Goal: Task Accomplishment & Management: Manage account settings

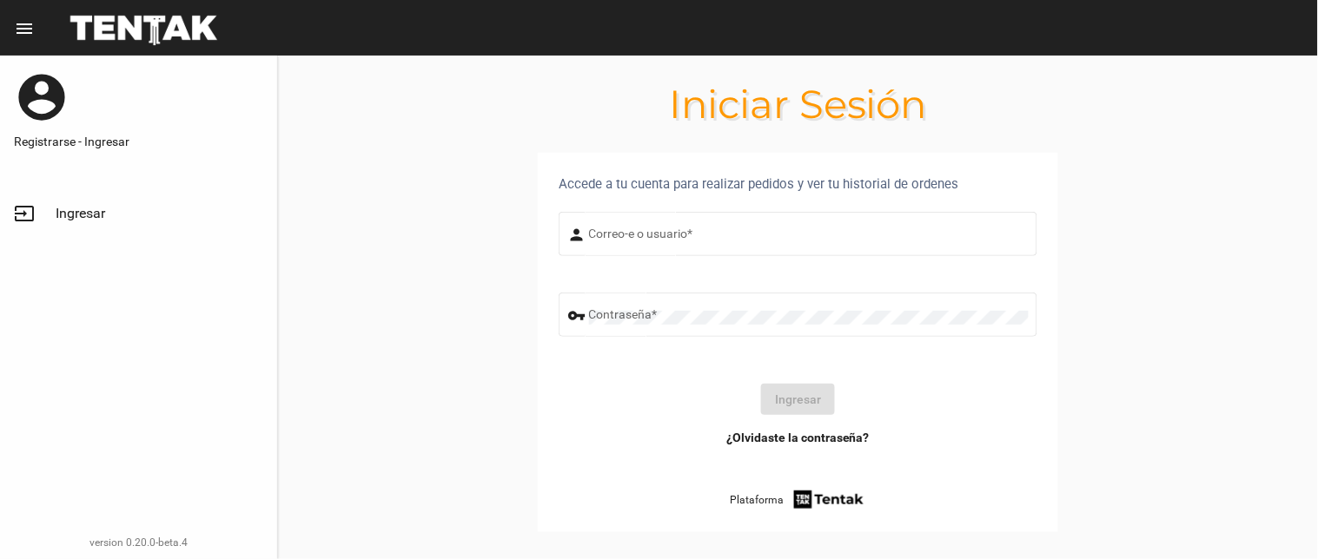
click at [653, 224] on div "Correo-e o usuario *" at bounding box center [808, 232] width 439 height 48
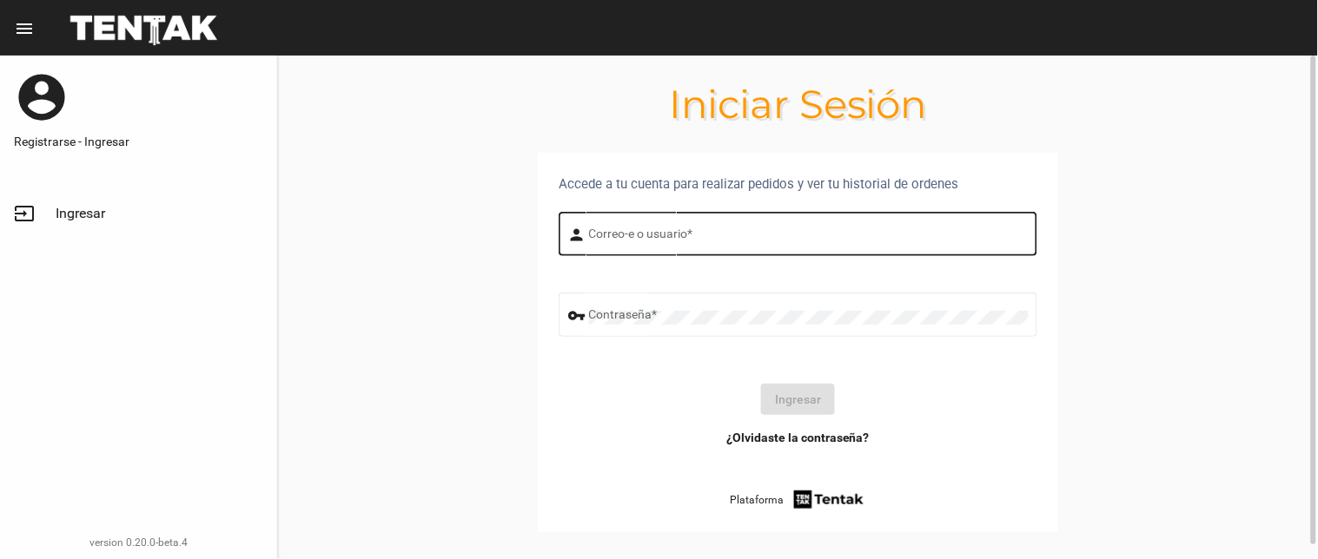
click at [653, 230] on input "Correo-e o usuario *" at bounding box center [808, 237] width 439 height 14
click at [611, 223] on div "Correo-e o usuario *" at bounding box center [808, 232] width 439 height 48
click at [589, 233] on input "Correo-e o usuario *" at bounding box center [808, 237] width 439 height 14
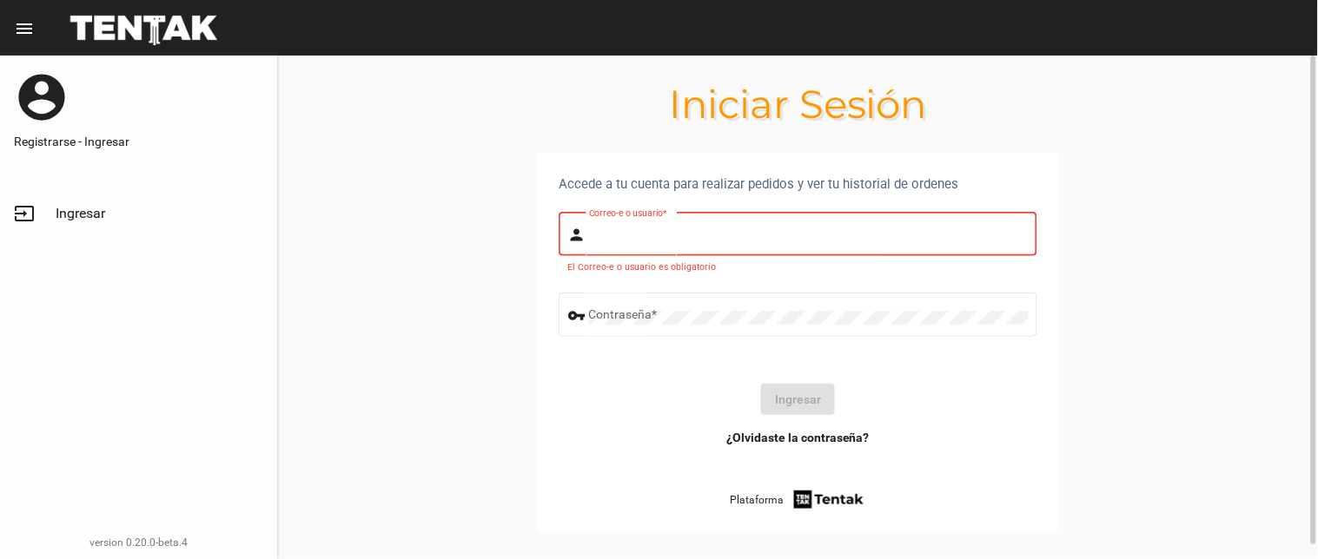
type input "flopyganora"
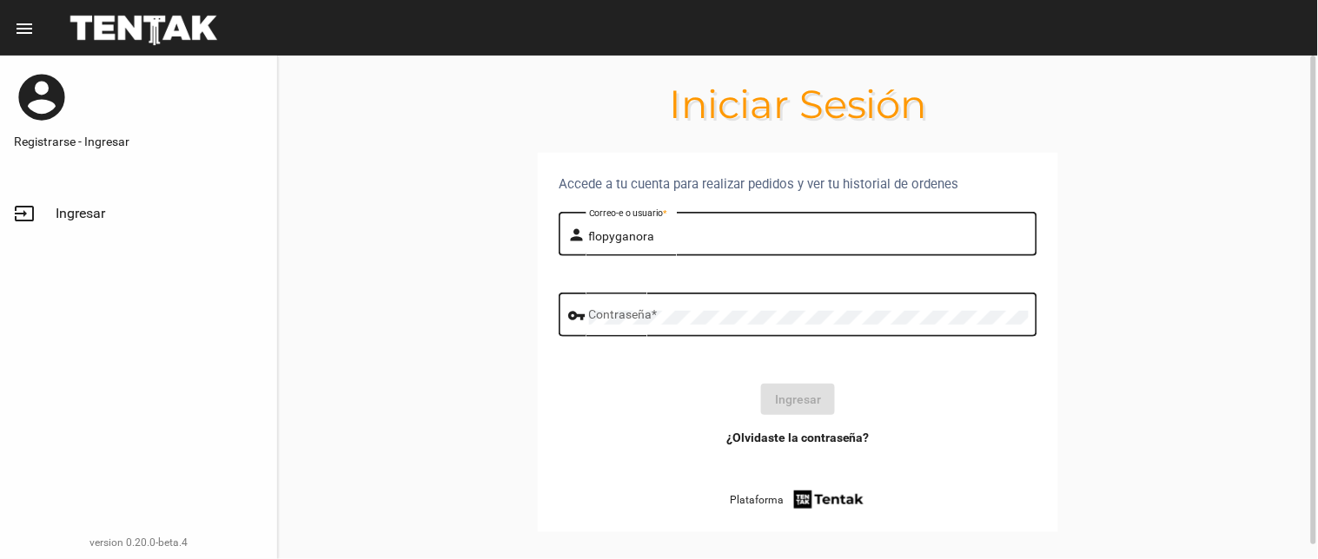
click at [650, 308] on div "Contraseña *" at bounding box center [808, 313] width 439 height 48
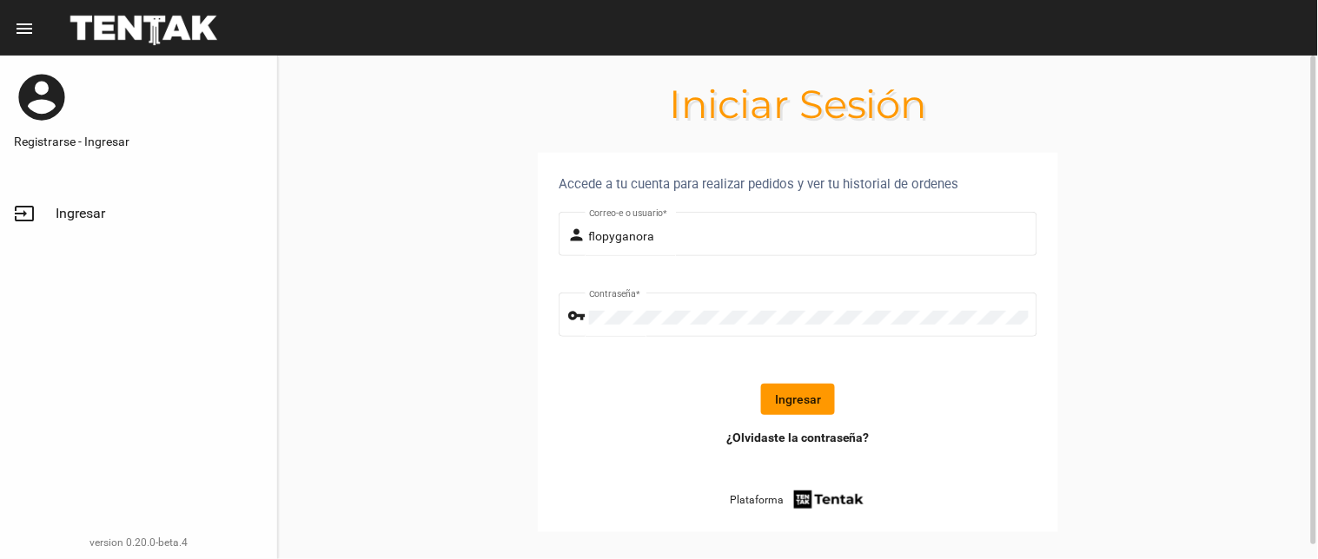
click at [800, 387] on button "Ingresar" at bounding box center [798, 399] width 74 height 31
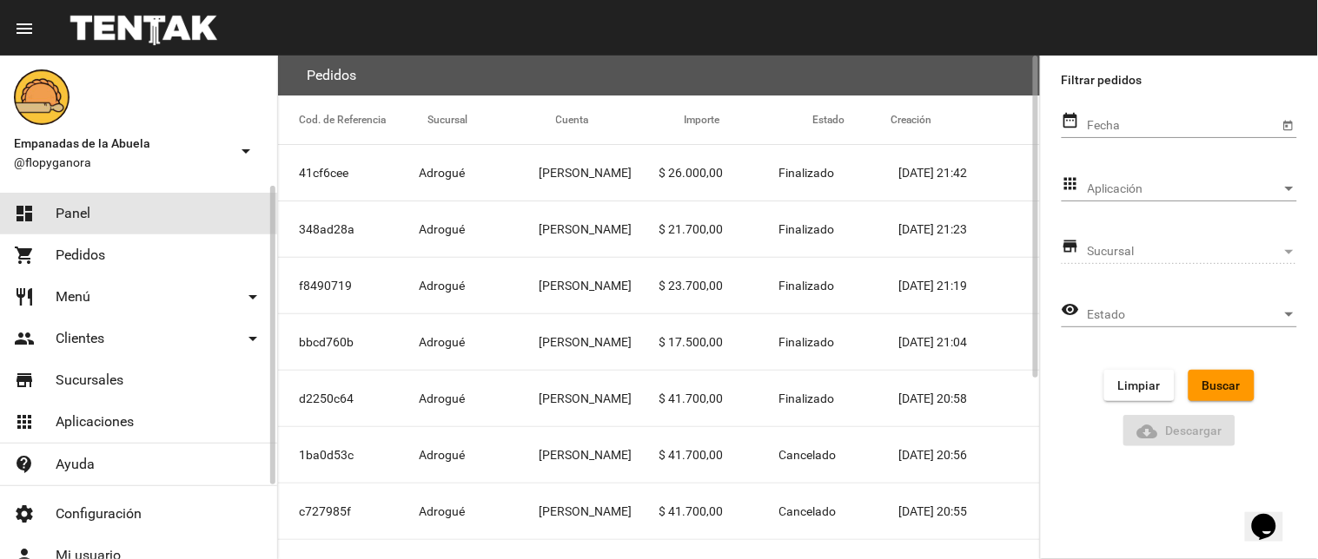
click at [137, 197] on link "dashboard Panel" at bounding box center [138, 214] width 277 height 42
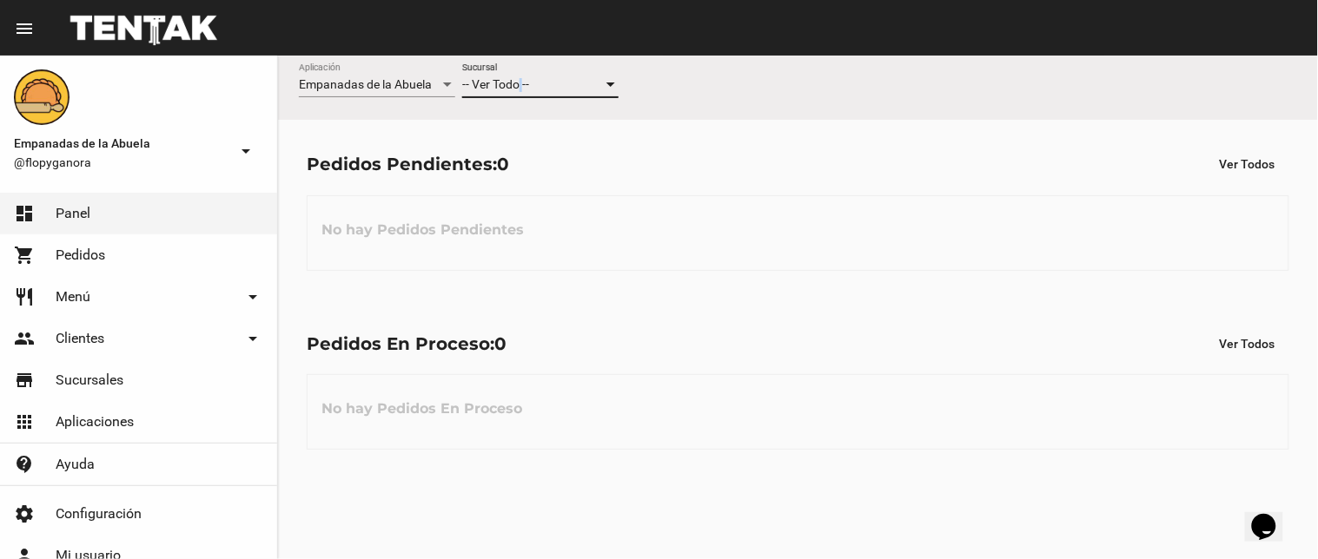
click at [524, 85] on span "-- Ver Todo --" at bounding box center [495, 84] width 67 height 14
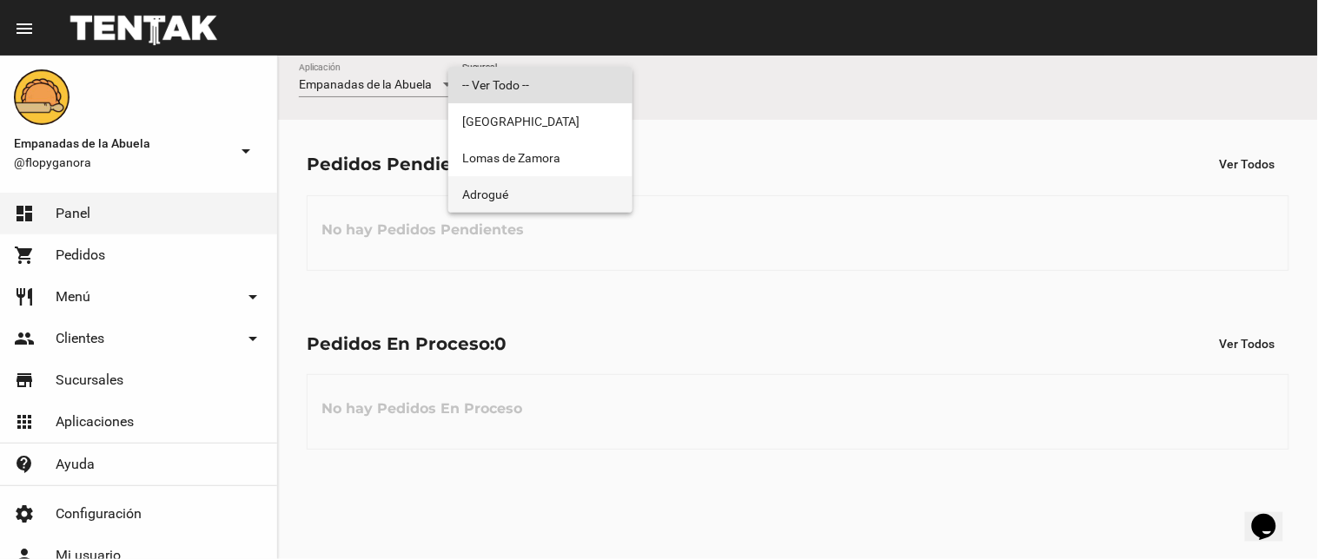
click at [475, 195] on span "Adrogué" at bounding box center [540, 194] width 156 height 36
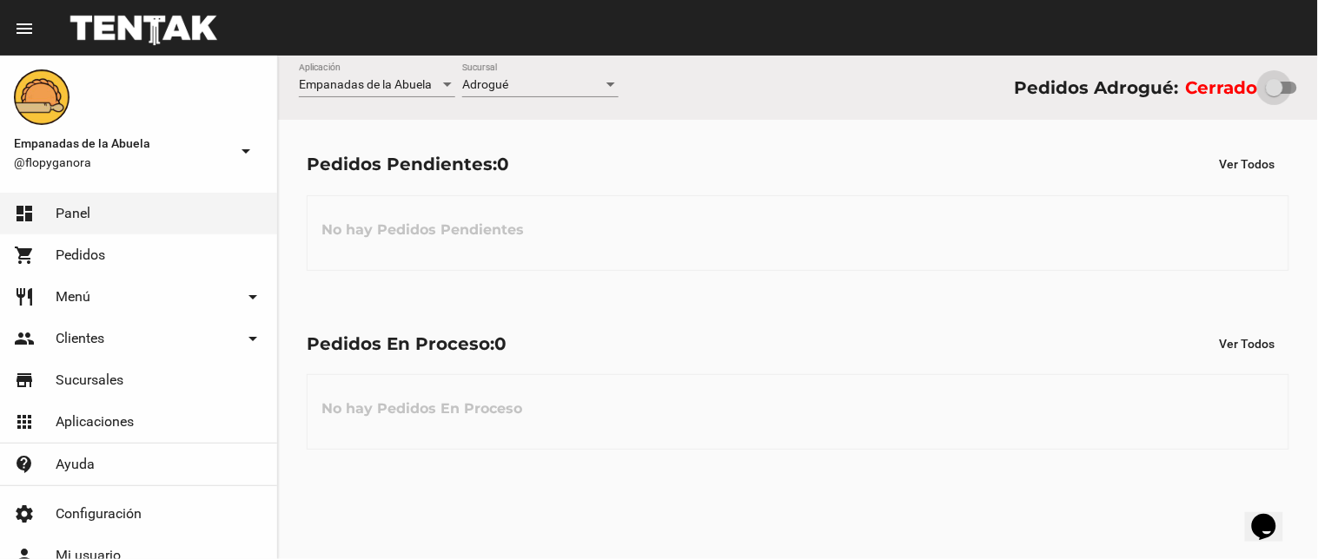
click at [1273, 84] on div at bounding box center [1273, 87] width 17 height 17
click at [1273, 94] on input "checkbox" at bounding box center [1273, 94] width 1 height 1
checkbox input "true"
